Goal: Task Accomplishment & Management: Use online tool/utility

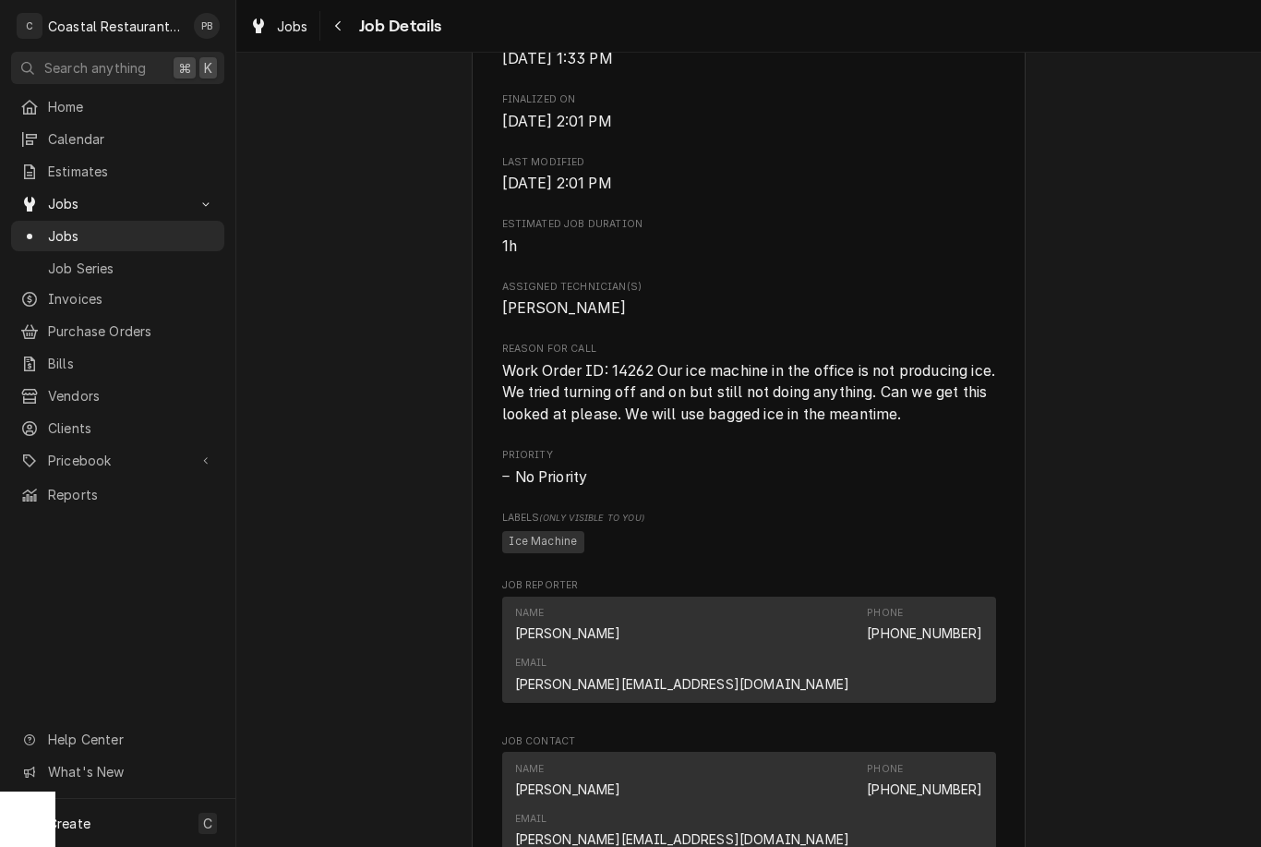
scroll to position [659, 0]
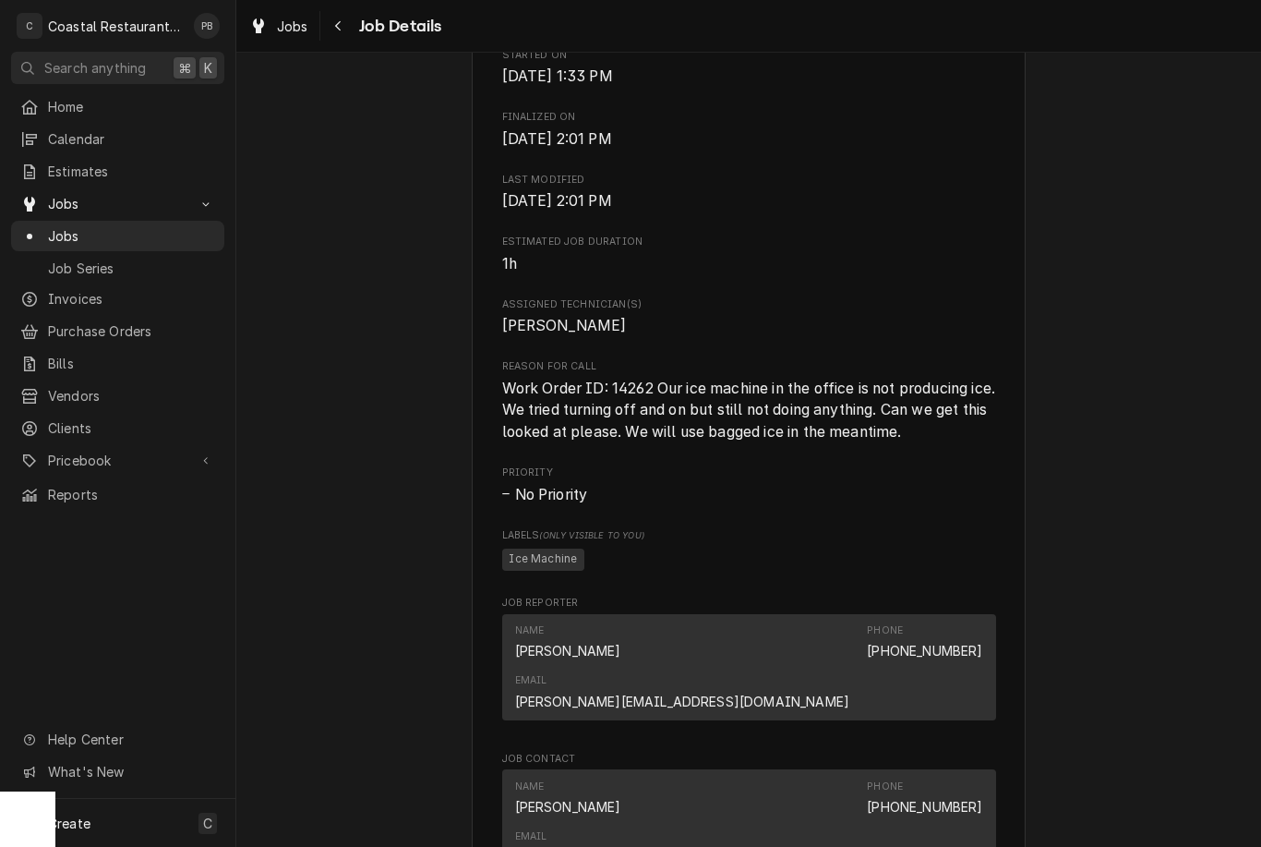
click at [70, 235] on span "Jobs" at bounding box center [131, 235] width 167 height 19
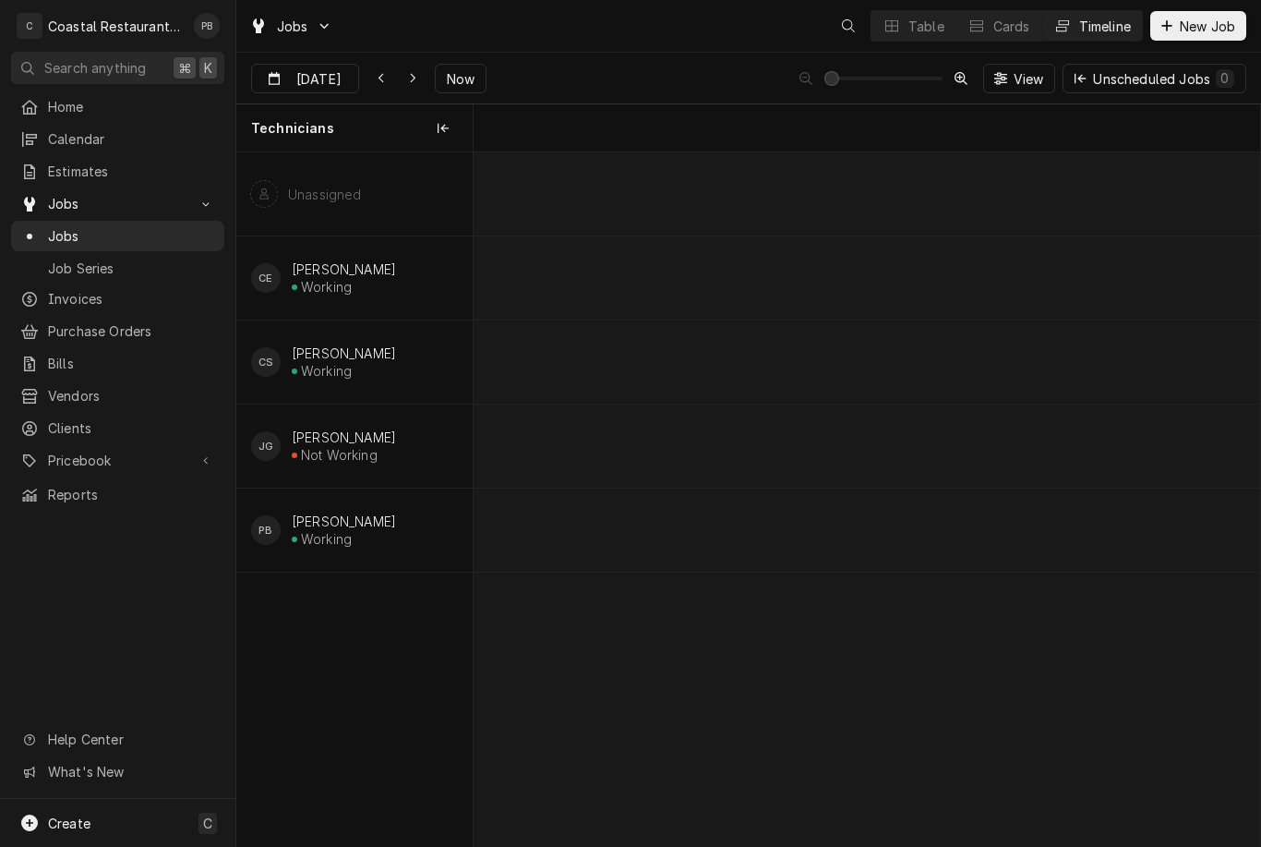
scroll to position [0, 15588]
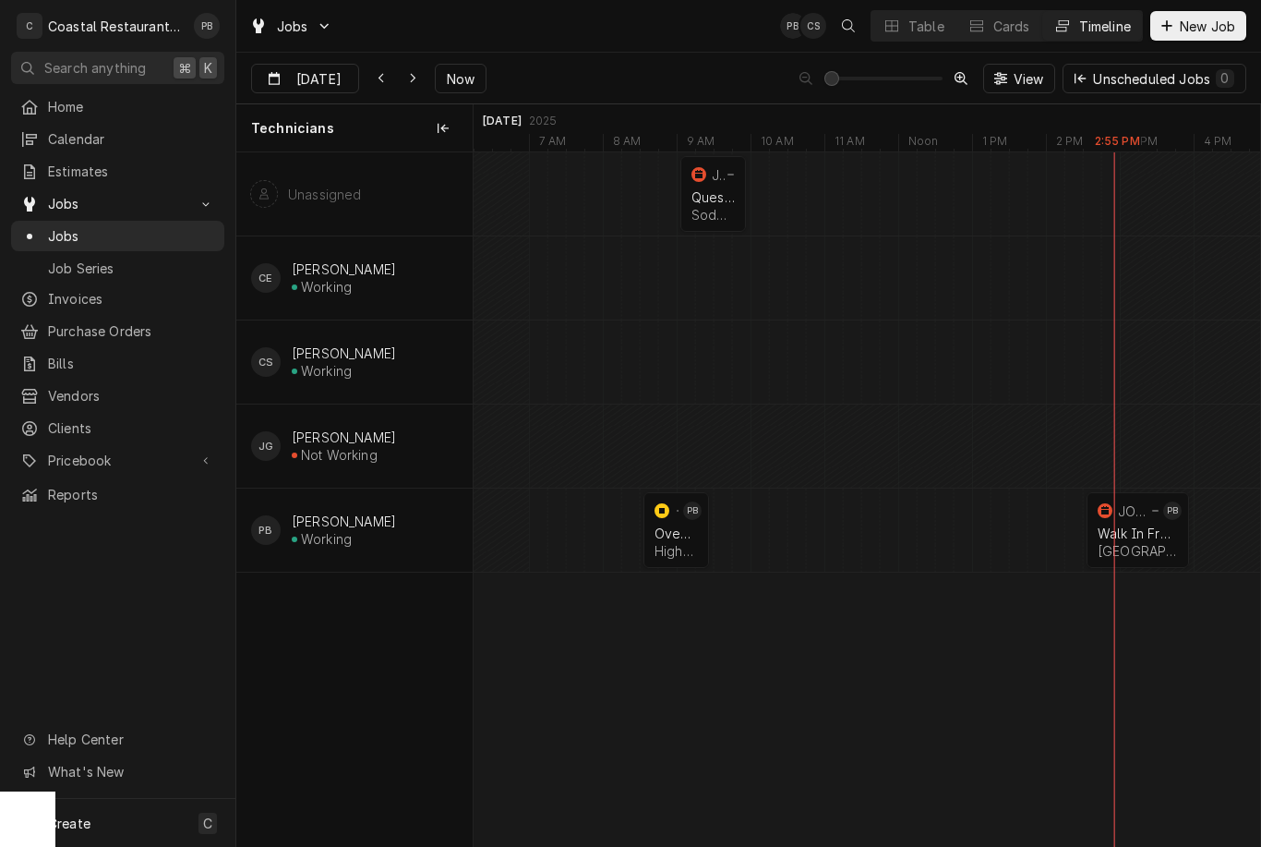
click at [1158, 537] on div "Walk In Freezer" at bounding box center [1138, 533] width 80 height 16
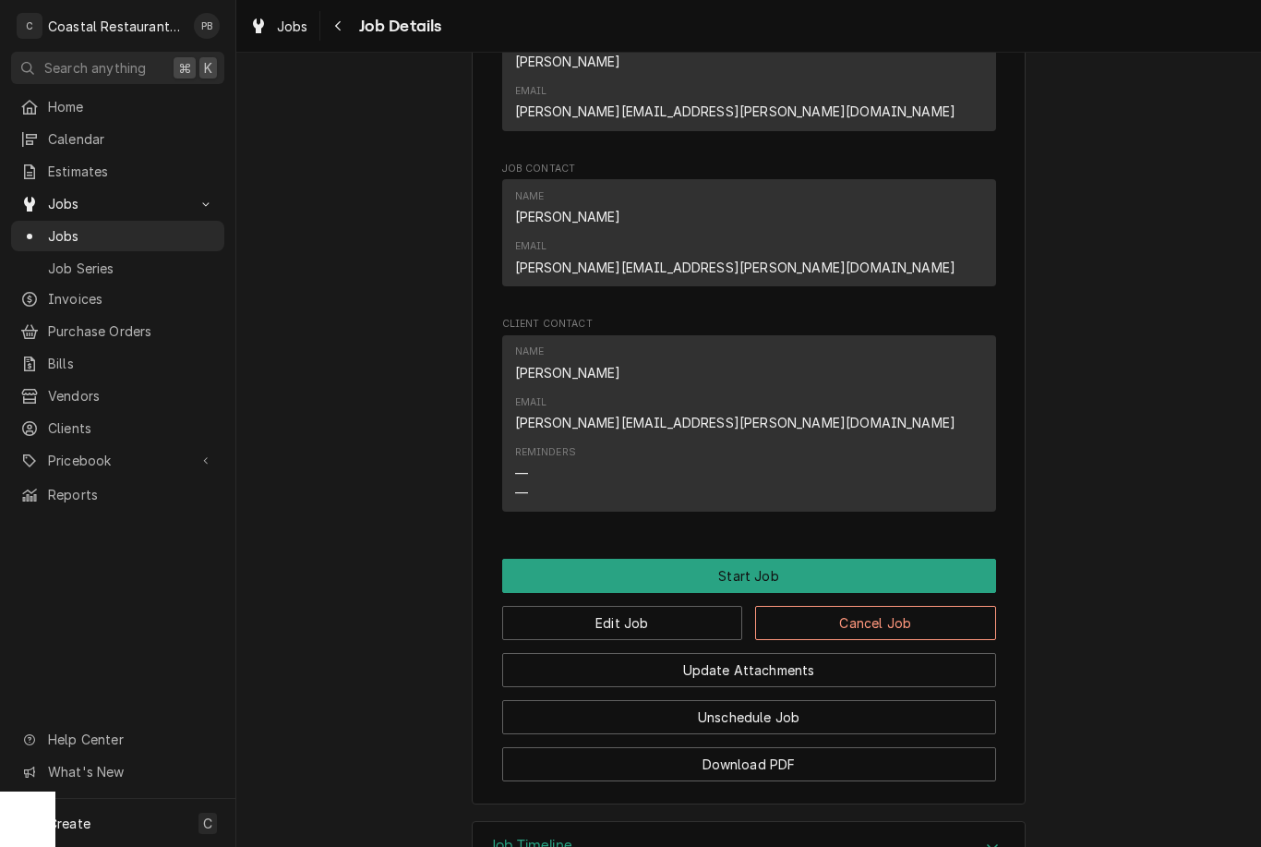
scroll to position [1013, 0]
click at [790, 559] on button "Start Job" at bounding box center [749, 576] width 494 height 34
